Goal: Task Accomplishment & Management: Manage account settings

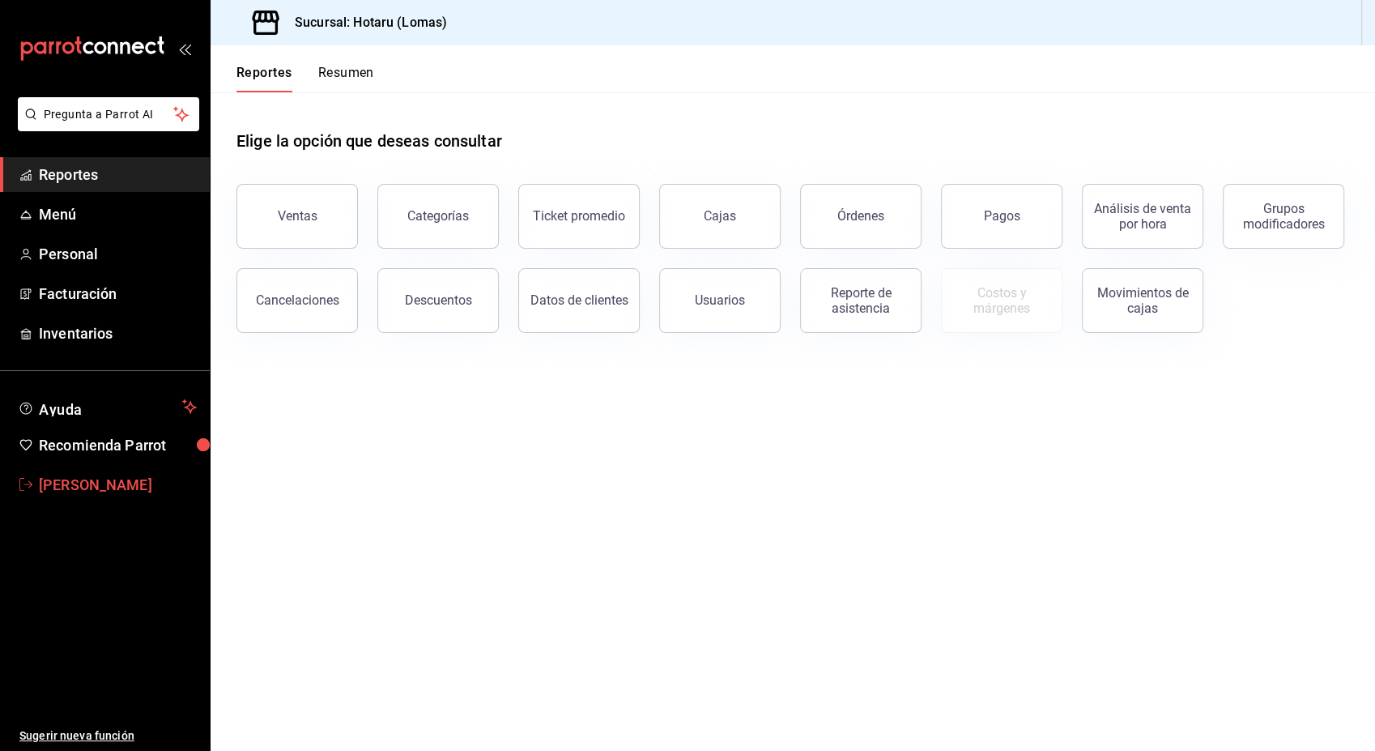
click at [141, 486] on font "[PERSON_NAME]" at bounding box center [95, 484] width 113 height 17
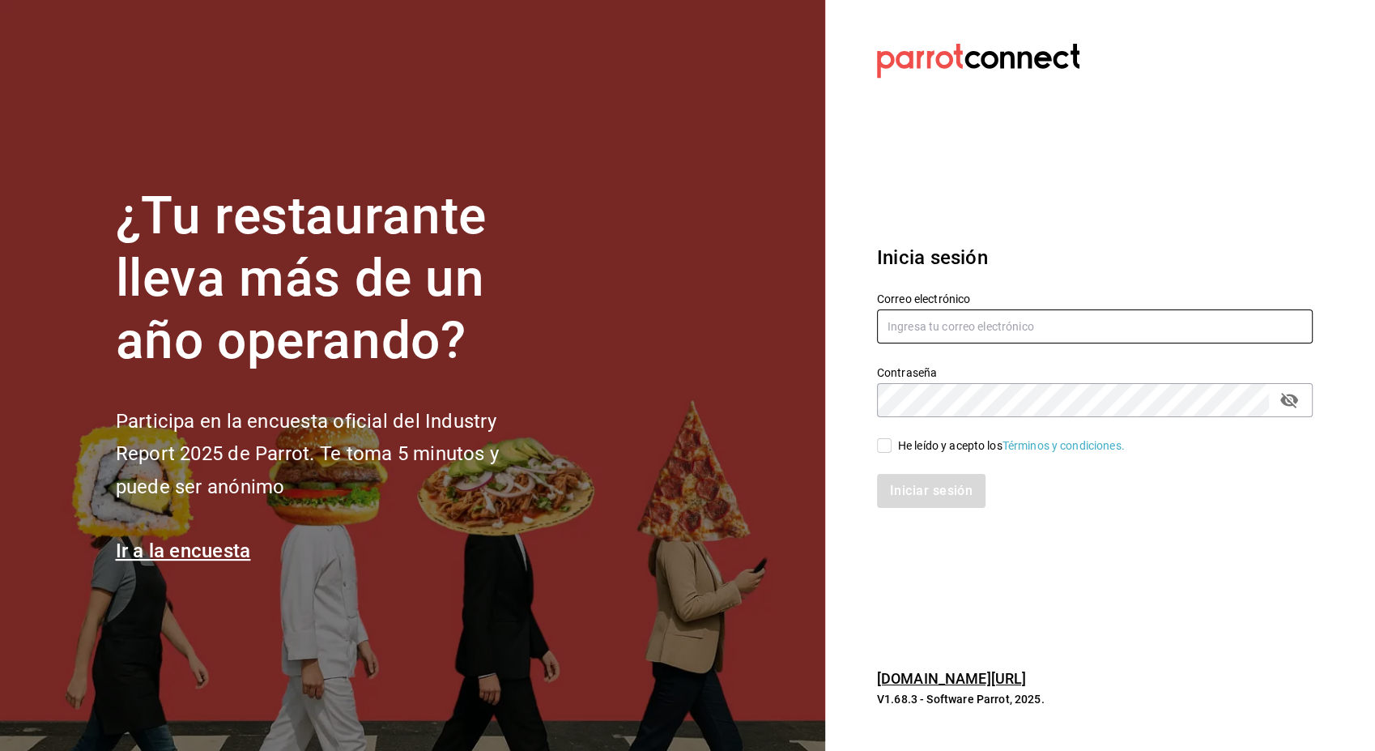
type input "[PERSON_NAME][EMAIL_ADDRESS][PERSON_NAME][DOMAIN_NAME]"
click at [1281, 409] on icon "Campo de contraseña" at bounding box center [1289, 399] width 19 height 19
